Goal: Find specific page/section: Find specific page/section

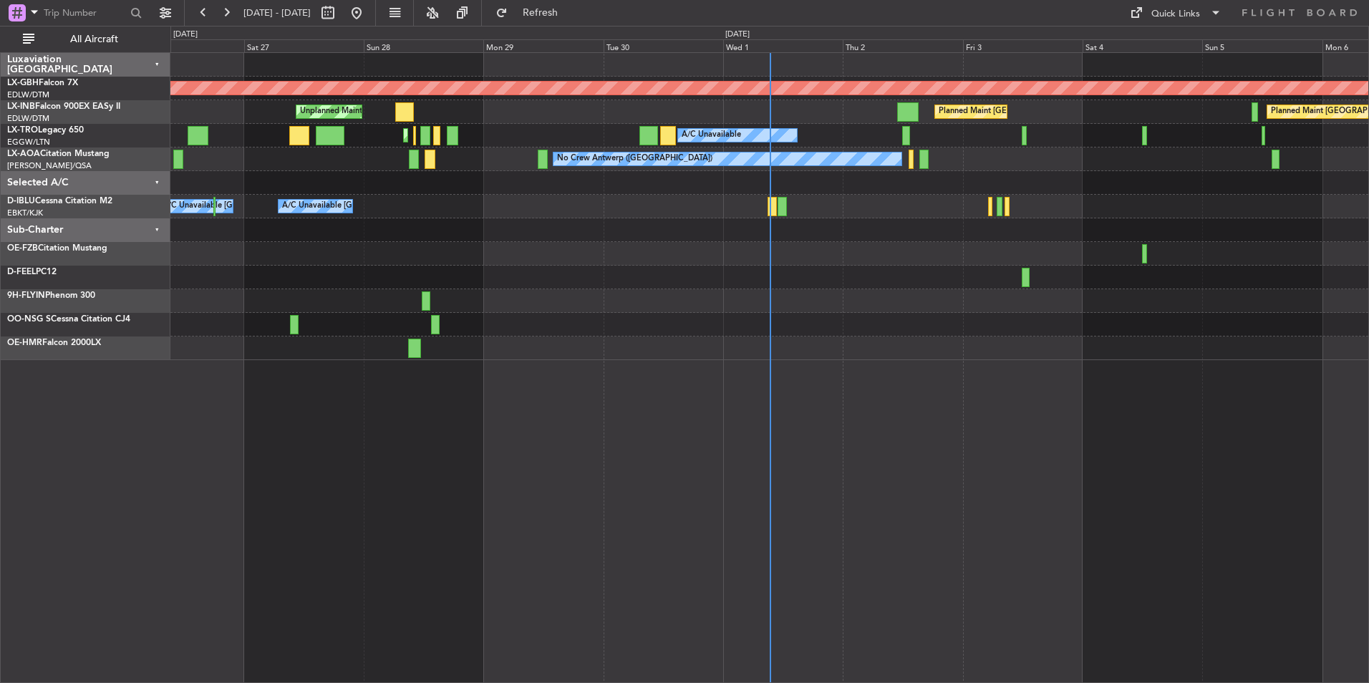
click at [155, 229] on div "Sub-Charter" at bounding box center [86, 230] width 170 height 24
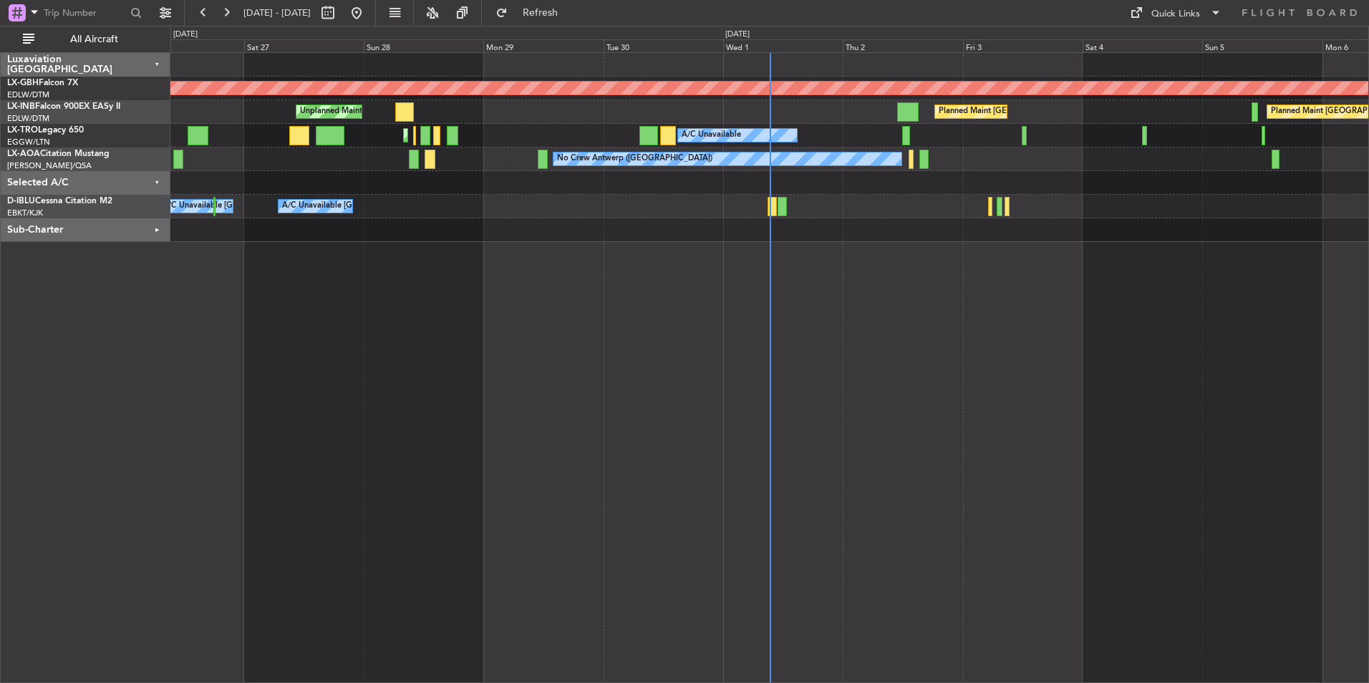
click at [154, 187] on div "Selected A/C" at bounding box center [86, 183] width 170 height 24
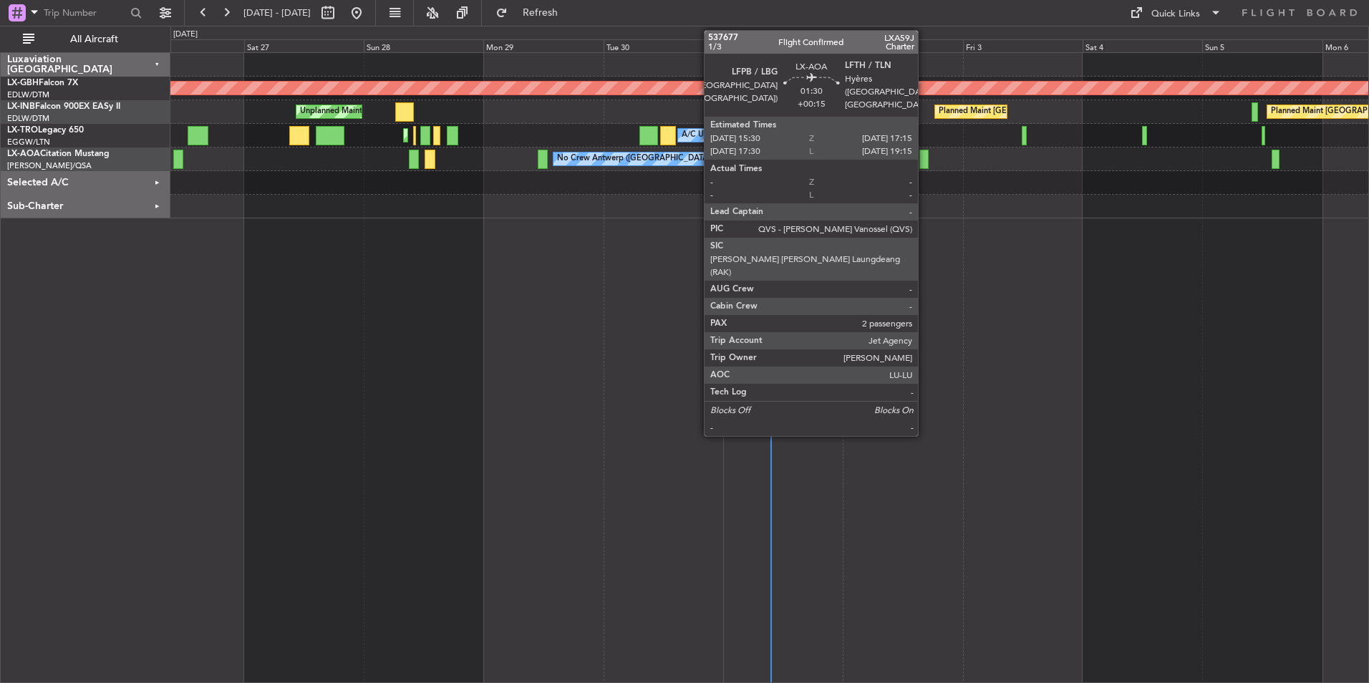
click at [924, 161] on div at bounding box center [923, 159] width 9 height 19
